Goal: Task Accomplishment & Management: Use online tool/utility

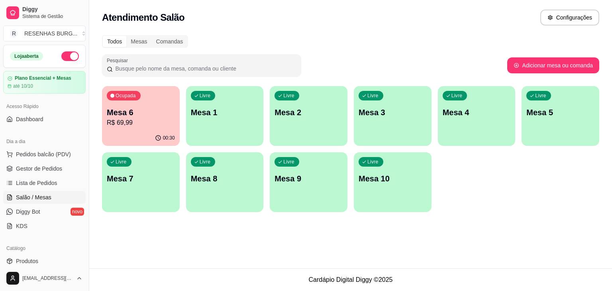
scroll to position [40, 0]
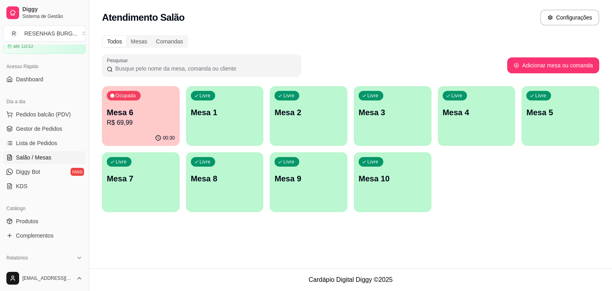
click at [137, 127] on p "R$ 69,99" at bounding box center [141, 123] width 68 height 10
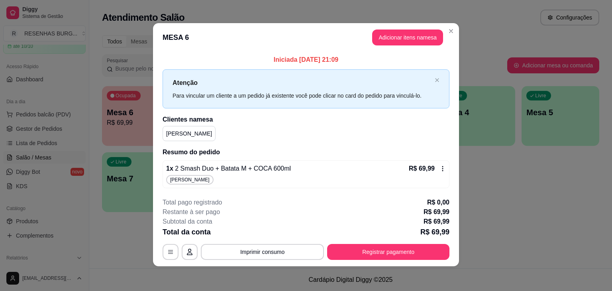
scroll to position [1, 0]
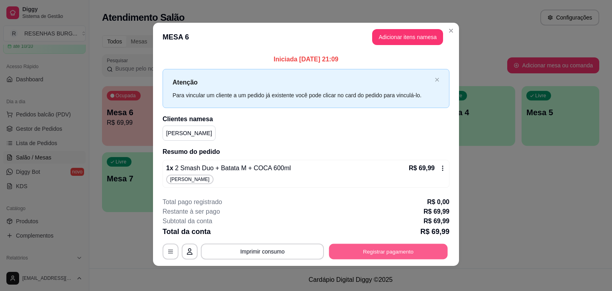
click at [375, 249] on button "Registrar pagamento" at bounding box center [388, 252] width 119 height 16
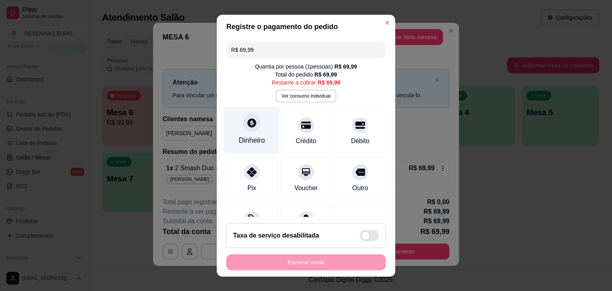
click at [257, 130] on div "Dinheiro" at bounding box center [252, 129] width 56 height 47
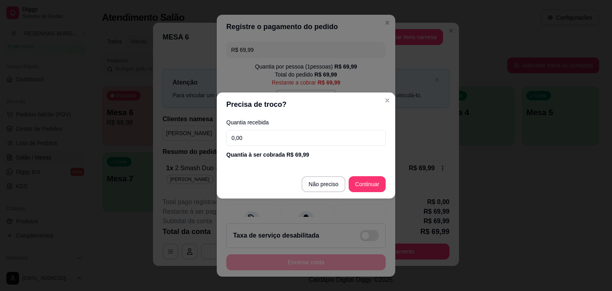
drag, startPoint x: 252, startPoint y: 140, endPoint x: 236, endPoint y: 140, distance: 16.0
click at [236, 140] on input "0,00" at bounding box center [305, 138] width 159 height 16
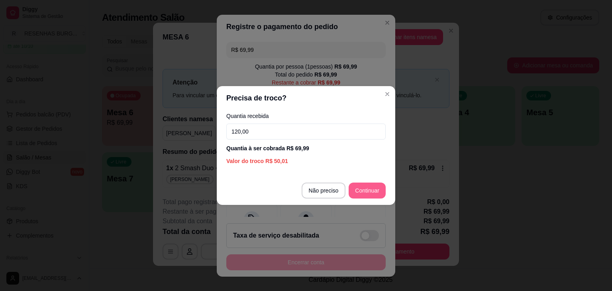
type input "120,00"
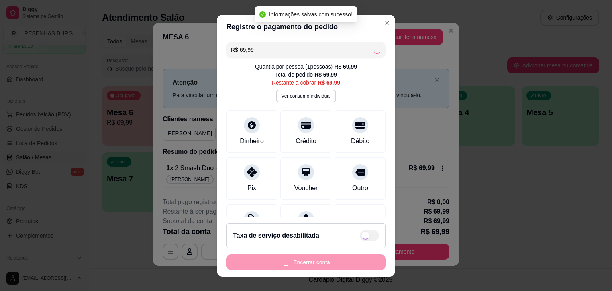
type input "R$ 0,00"
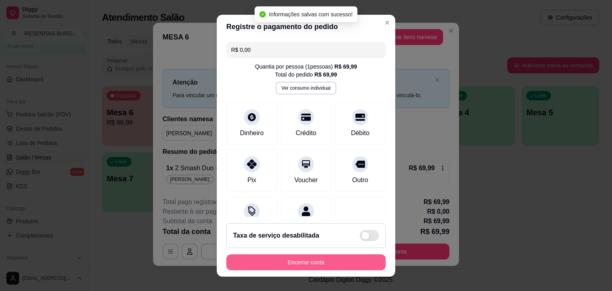
click at [321, 256] on button "Encerrar conta" at bounding box center [305, 262] width 159 height 16
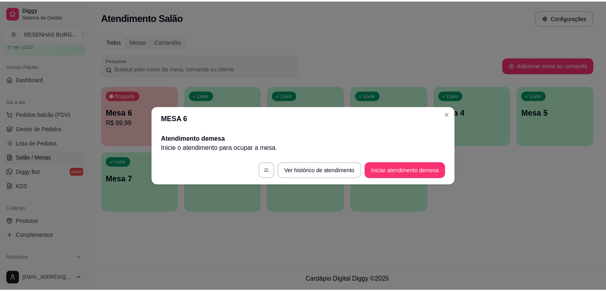
scroll to position [0, 0]
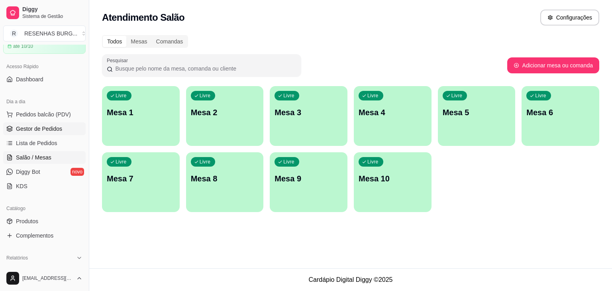
click at [38, 131] on span "Gestor de Pedidos" at bounding box center [39, 129] width 46 height 8
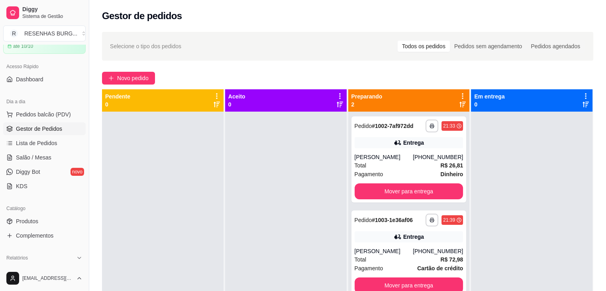
click at [303, 6] on div "Gestor de pedidos" at bounding box center [347, 13] width 517 height 27
drag, startPoint x: 303, startPoint y: 6, endPoint x: 297, endPoint y: 7, distance: 6.0
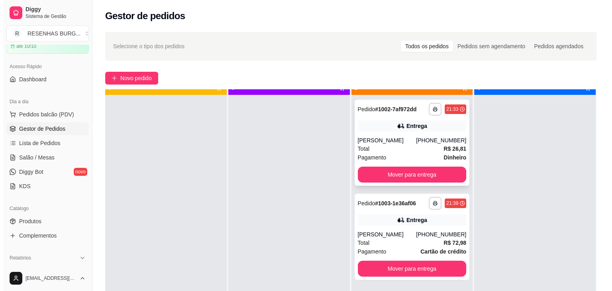
scroll to position [22, 0]
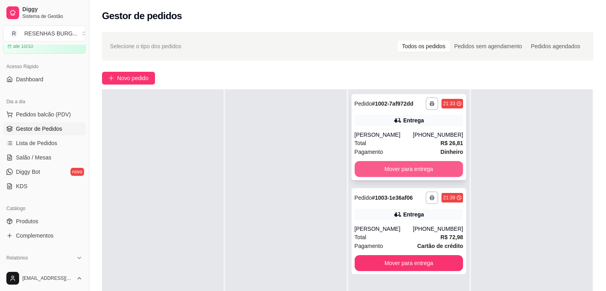
click at [404, 171] on button "Mover para entrega" at bounding box center [409, 169] width 109 height 16
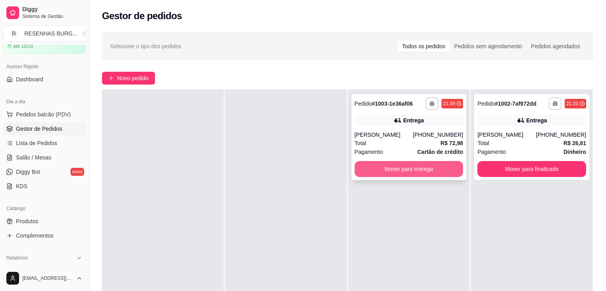
click at [404, 168] on button "Mover para entrega" at bounding box center [409, 169] width 109 height 16
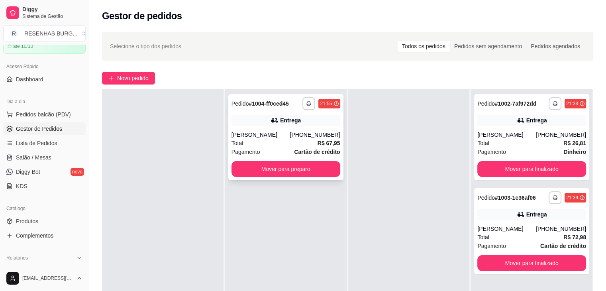
click at [292, 145] on div "Total R$ 67,95" at bounding box center [286, 143] width 109 height 9
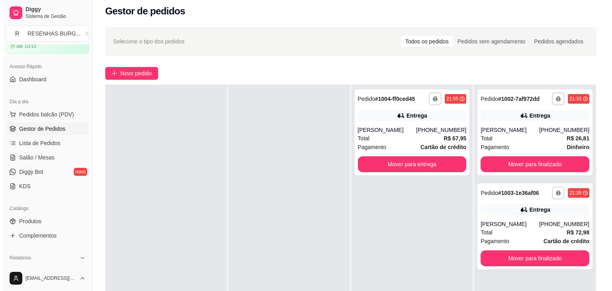
scroll to position [0, 0]
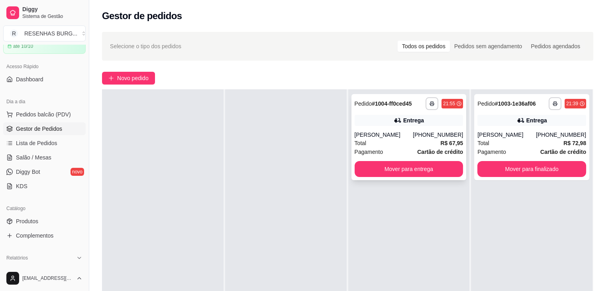
click at [364, 132] on div "[PERSON_NAME]" at bounding box center [384, 135] width 59 height 8
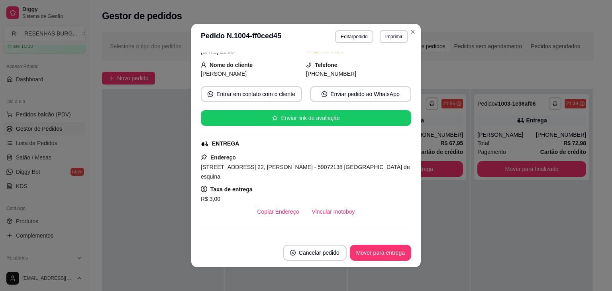
scroll to position [120, 0]
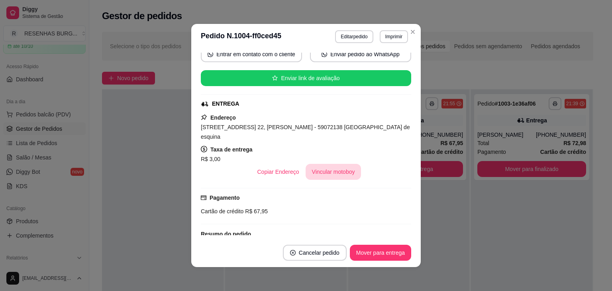
click at [335, 166] on button "Vincular motoboy" at bounding box center [334, 172] width 56 height 16
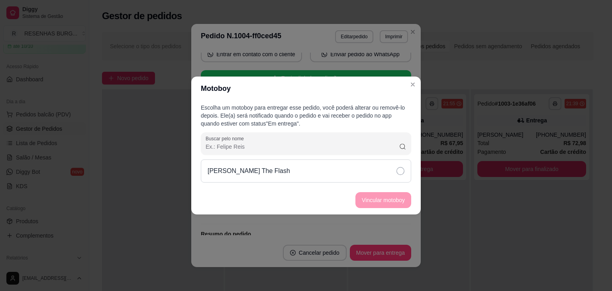
click at [380, 166] on div "[PERSON_NAME] The Flash" at bounding box center [306, 170] width 211 height 23
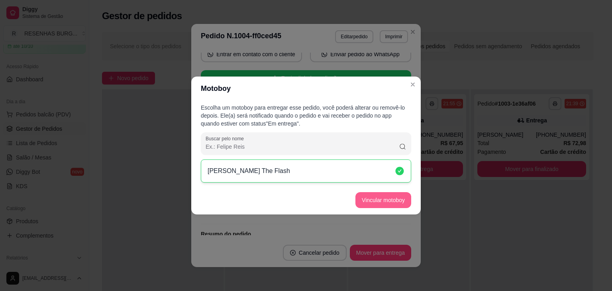
click at [403, 210] on footer "Vincular motoboy" at bounding box center [306, 200] width 230 height 29
click at [400, 206] on button "Vincular motoboy" at bounding box center [384, 200] width 56 height 16
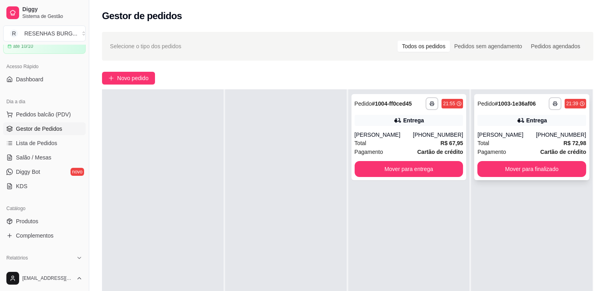
click at [502, 133] on div "[PERSON_NAME]" at bounding box center [507, 135] width 59 height 8
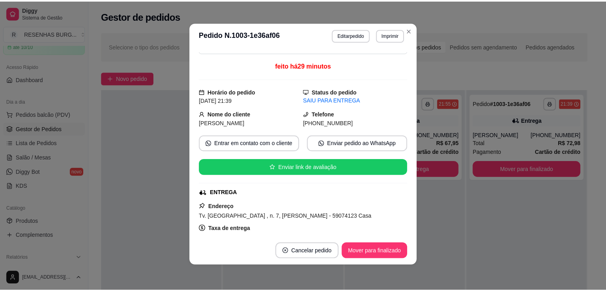
scroll to position [80, 0]
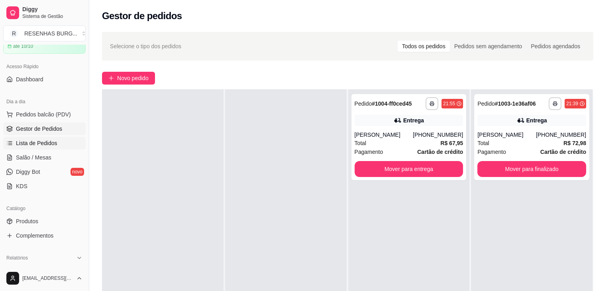
click at [37, 142] on span "Lista de Pedidos" at bounding box center [36, 143] width 41 height 8
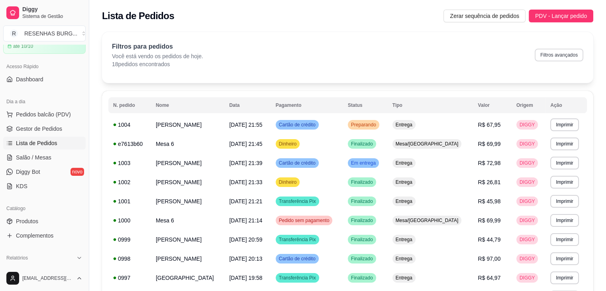
click at [573, 51] on button "Filtros avançados" at bounding box center [559, 55] width 49 height 13
select select "0"
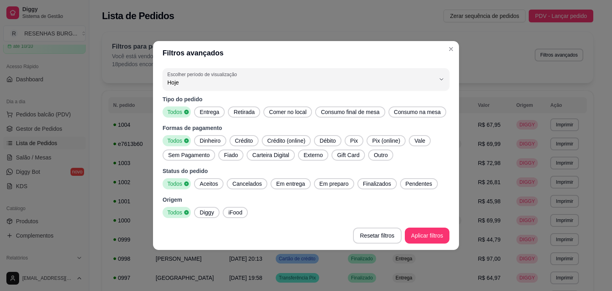
click at [210, 112] on span "Entrega" at bounding box center [210, 112] width 26 height 8
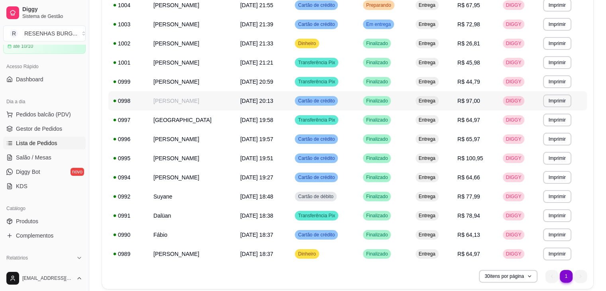
scroll to position [150, 0]
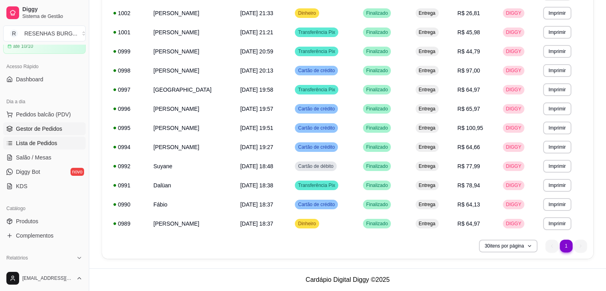
click at [41, 127] on span "Gestor de Pedidos" at bounding box center [39, 129] width 46 height 8
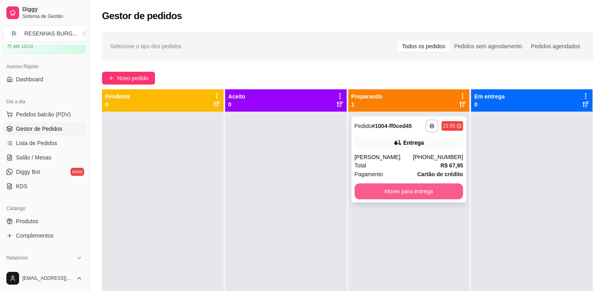
click at [397, 195] on button "Mover para entrega" at bounding box center [409, 191] width 109 height 16
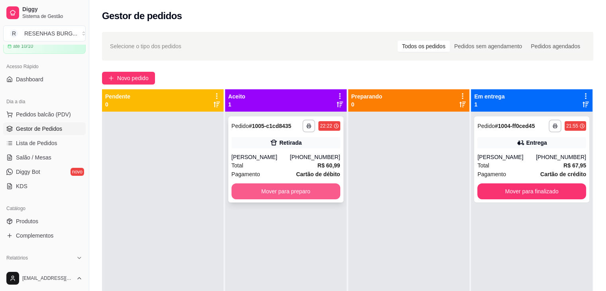
click at [274, 197] on button "Mover para preparo" at bounding box center [286, 191] width 109 height 16
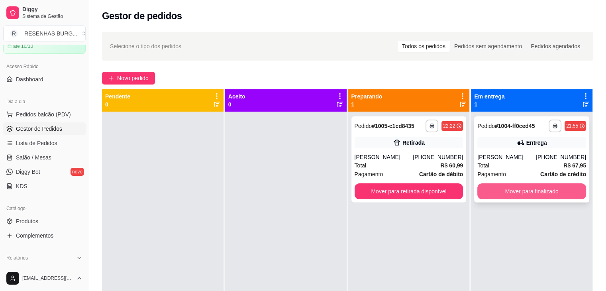
click at [513, 187] on button "Mover para finalizado" at bounding box center [532, 191] width 109 height 16
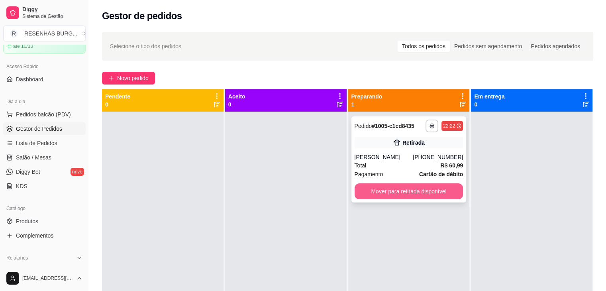
click at [428, 189] on button "Mover para retirada disponível" at bounding box center [409, 191] width 109 height 16
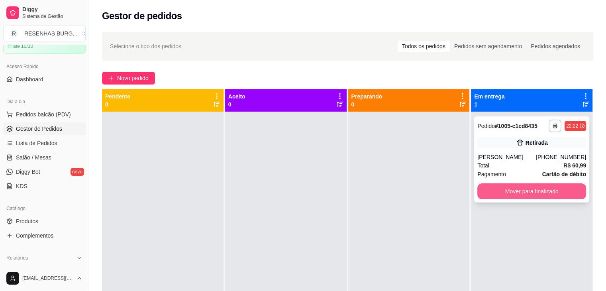
click at [528, 192] on button "Mover para finalizado" at bounding box center [532, 191] width 109 height 16
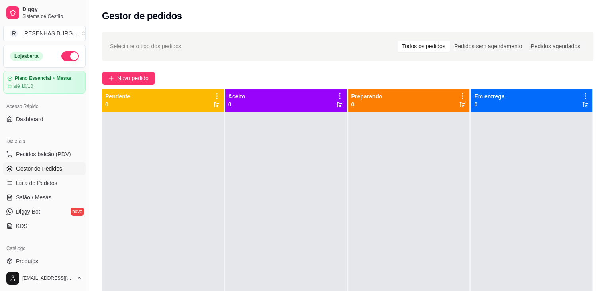
click at [62, 53] on button "button" at bounding box center [70, 56] width 18 height 10
